Goal: Information Seeking & Learning: Learn about a topic

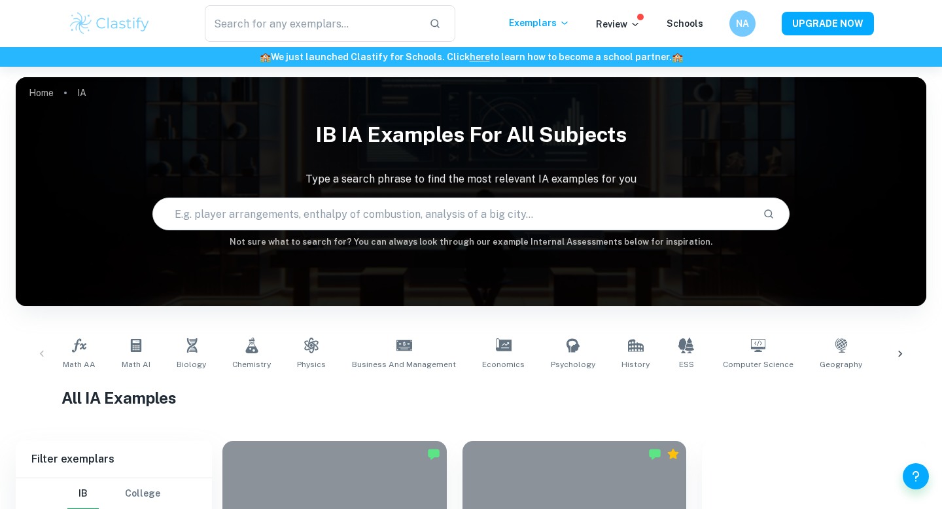
scroll to position [110, 0]
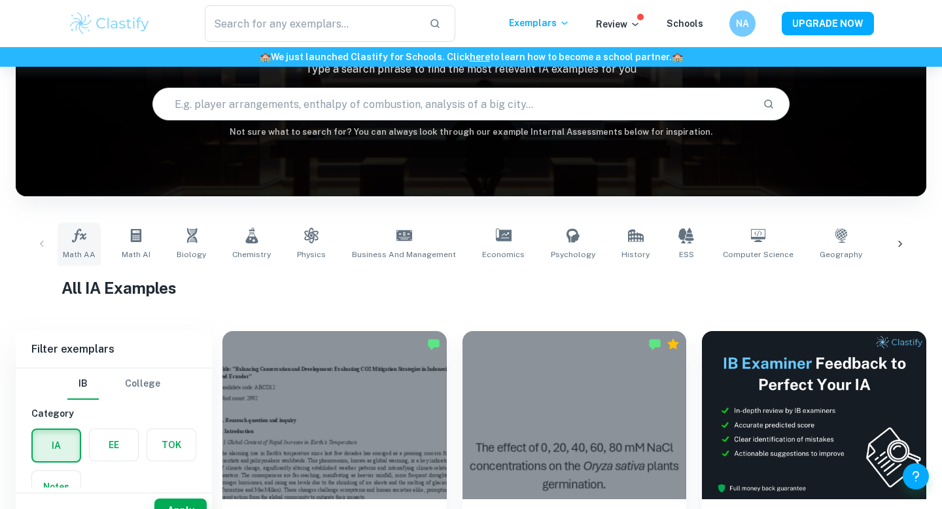
click at [69, 241] on link "Math AA" at bounding box center [79, 243] width 43 height 43
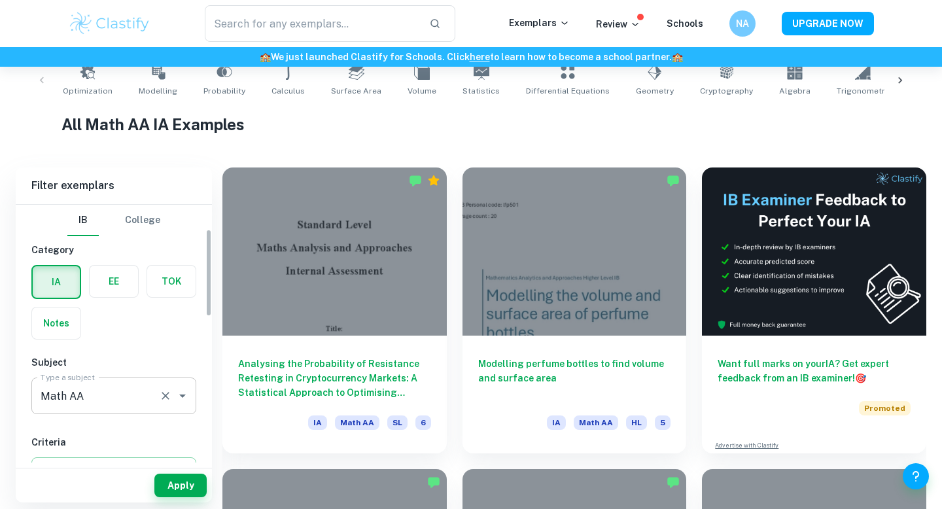
scroll to position [159, 0]
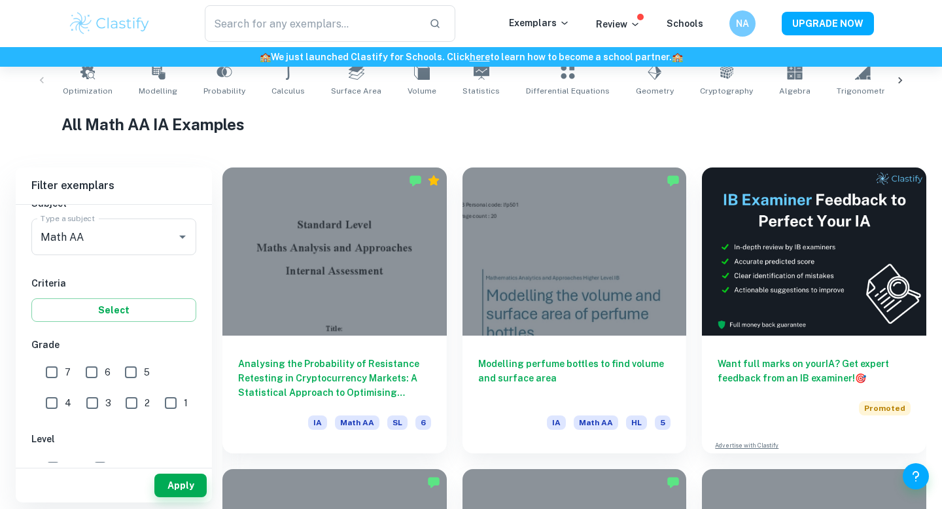
click at [51, 374] on input "7" at bounding box center [52, 372] width 26 height 26
checkbox input "true"
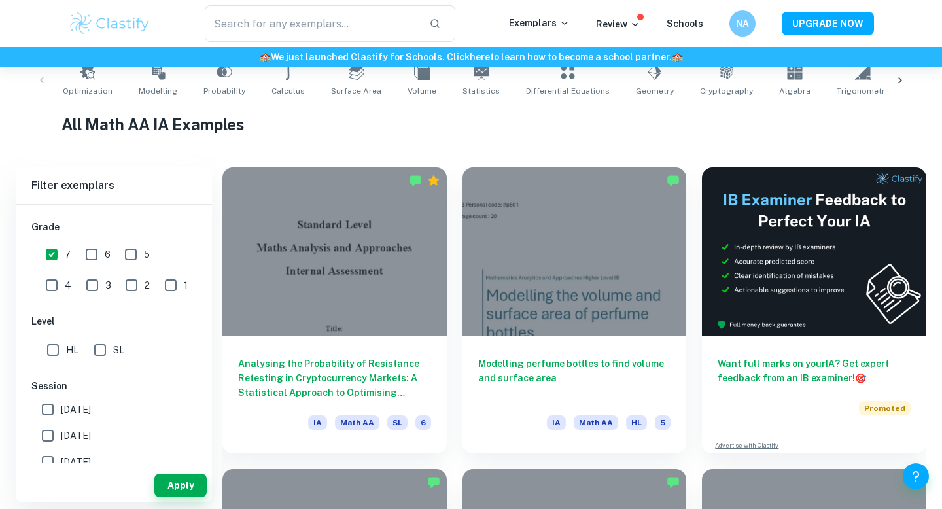
scroll to position [283, 0]
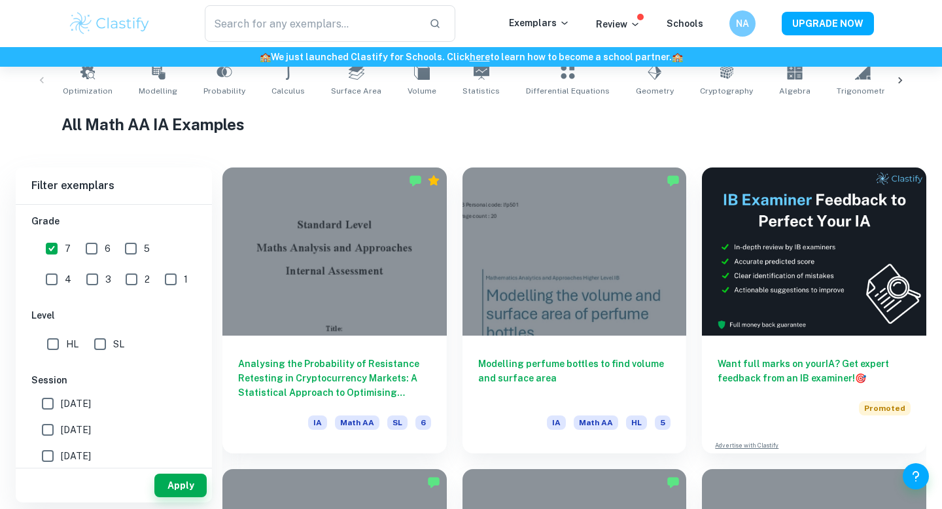
click at [104, 341] on input "SL" at bounding box center [100, 344] width 26 height 26
checkbox input "true"
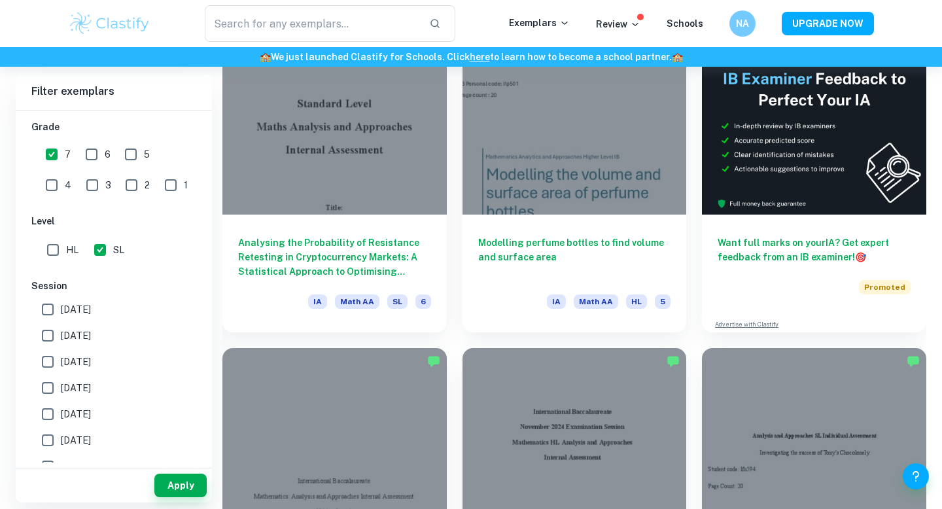
scroll to position [395, 0]
click at [178, 487] on button "Apply" at bounding box center [180, 486] width 52 height 24
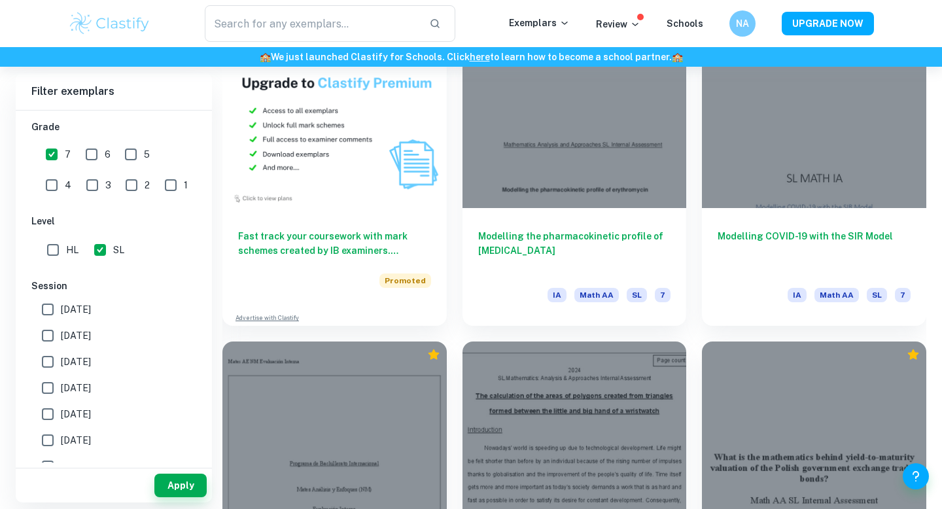
scroll to position [990, 0]
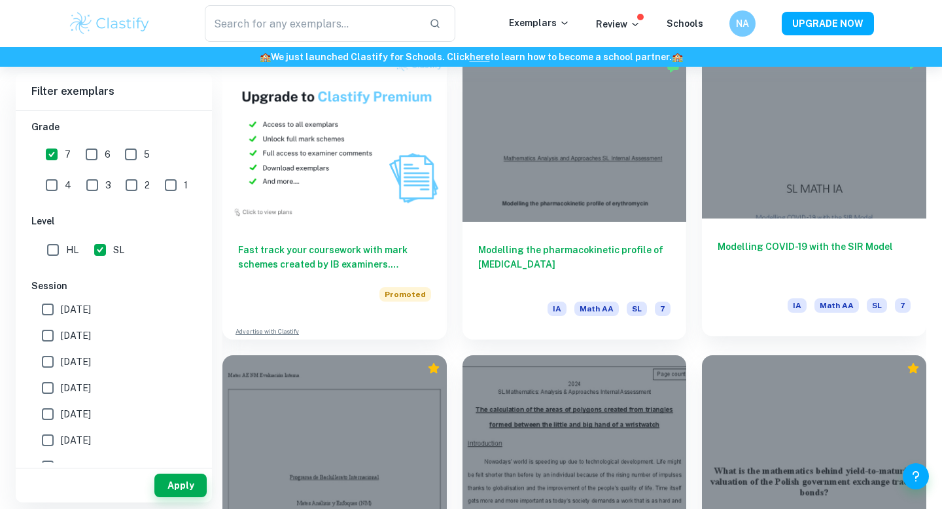
click at [777, 272] on h6 "Modelling COVID-19 with the SIR Model" at bounding box center [814, 260] width 193 height 43
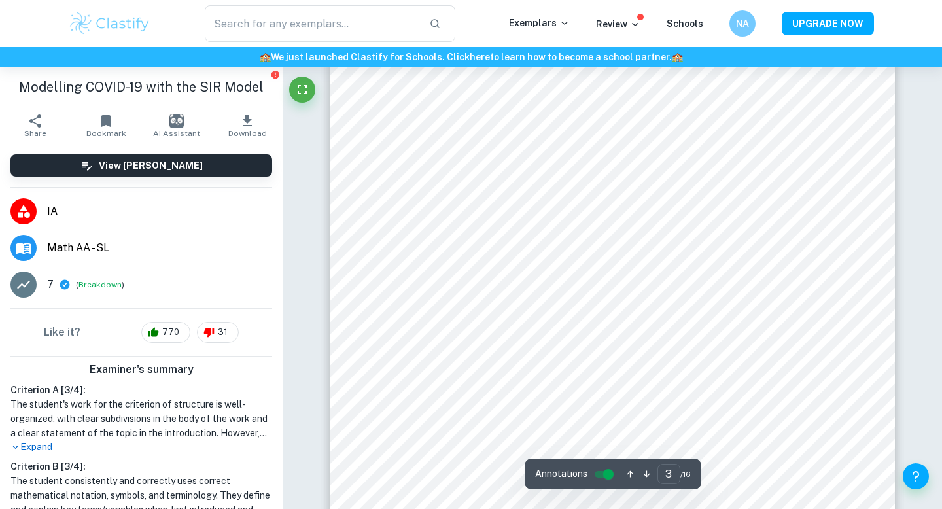
scroll to position [925, 0]
type input "1"
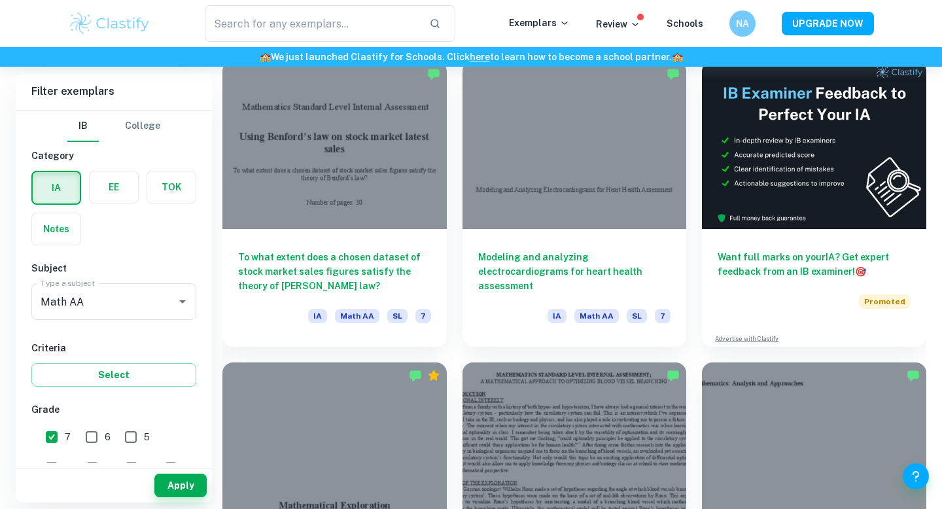
scroll to position [377, 0]
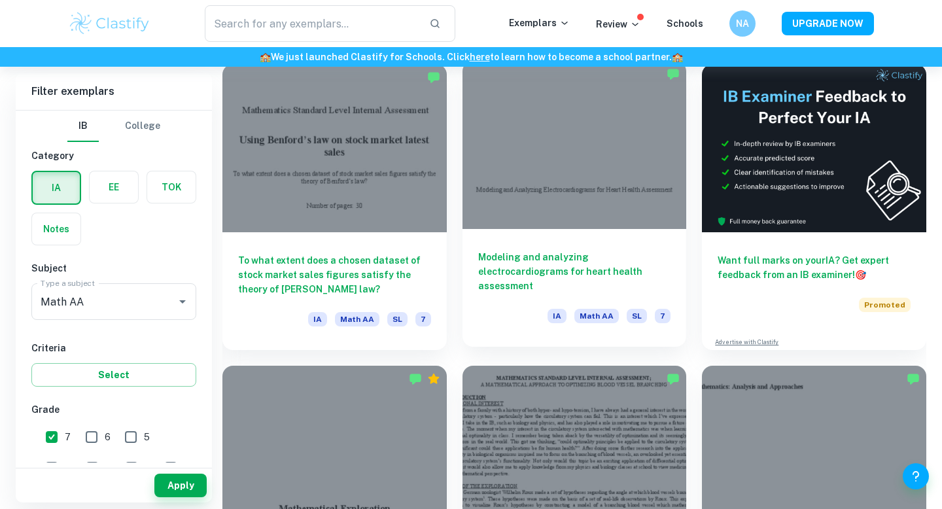
click at [591, 276] on h6 "Modeling and analyzing electrocardiograms for heart health assessment" at bounding box center [574, 271] width 193 height 43
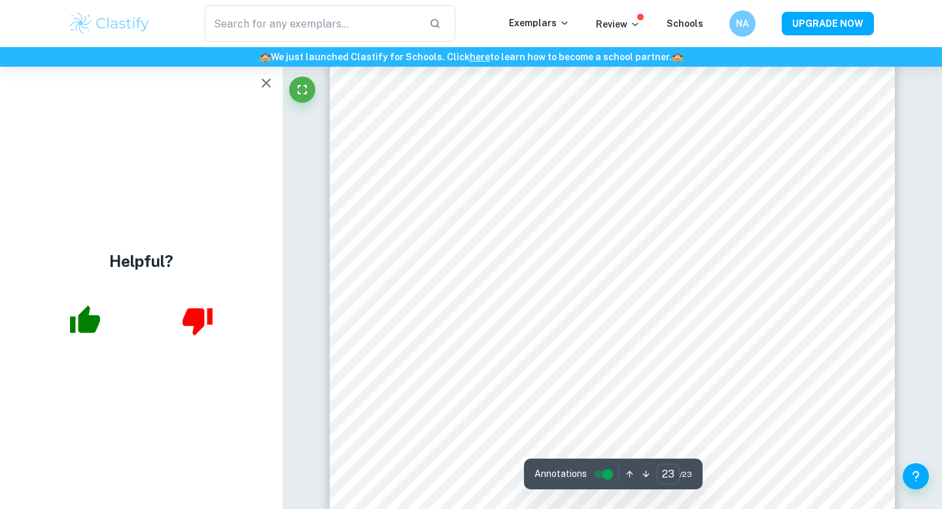
scroll to position [18571, 0]
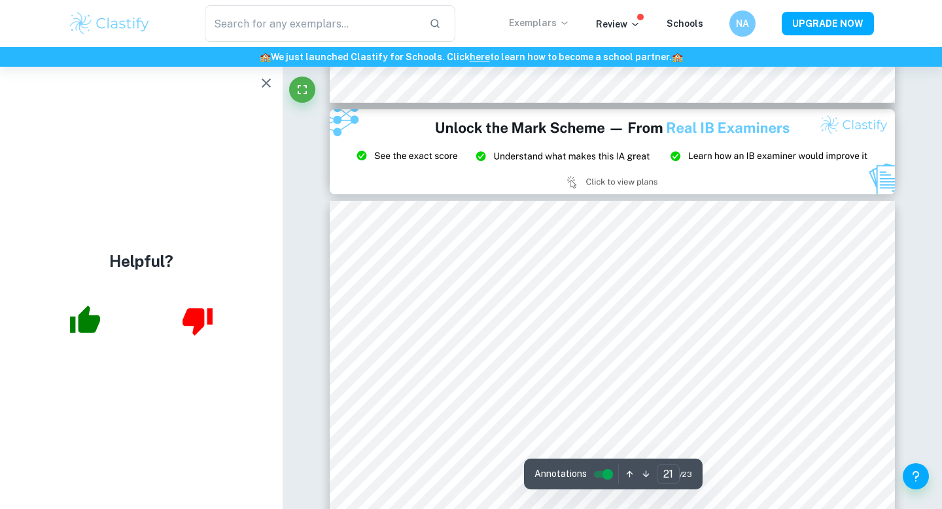
type input "20"
